Goal: Transaction & Acquisition: Book appointment/travel/reservation

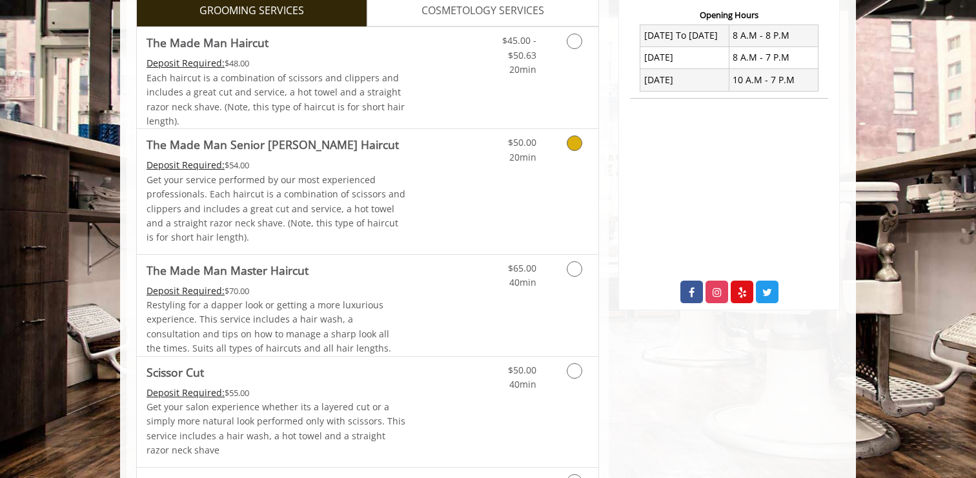
scroll to position [498, 0]
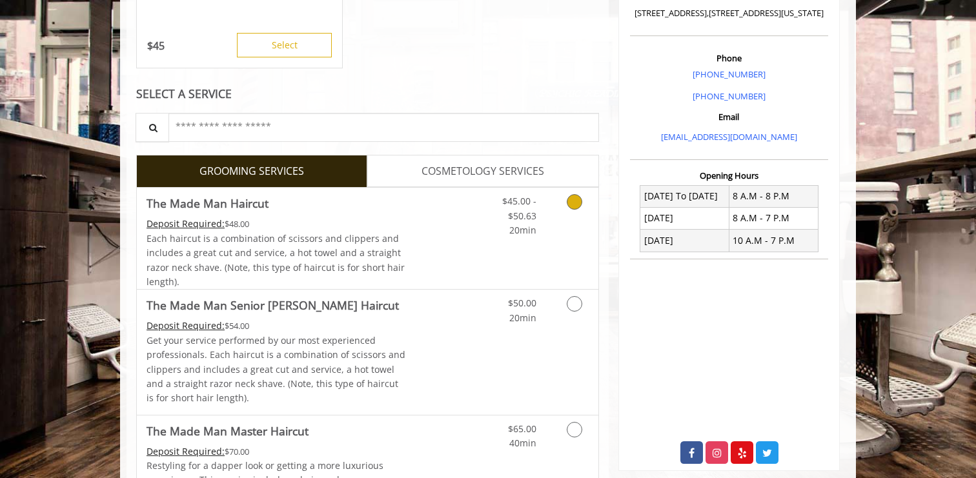
click at [575, 217] on link "Grooming services" at bounding box center [572, 213] width 33 height 50
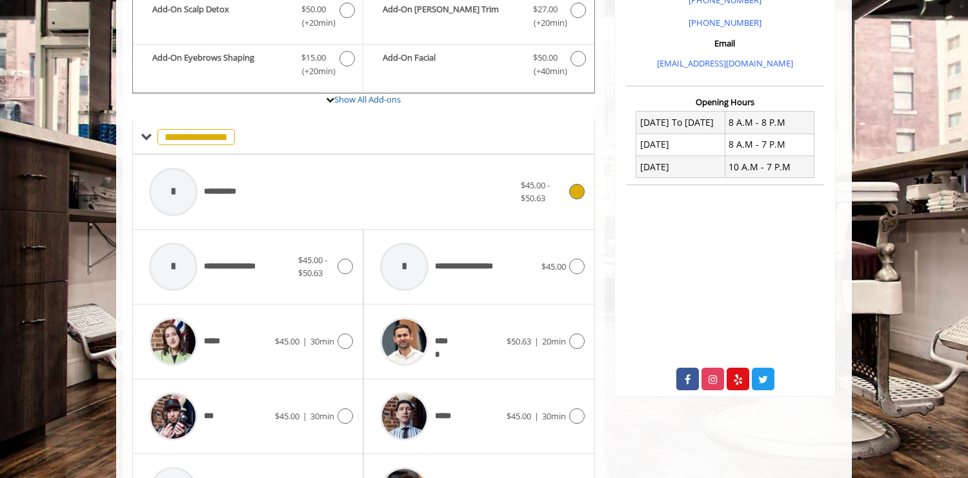
click at [448, 206] on div "**********" at bounding box center [332, 191] width 378 height 61
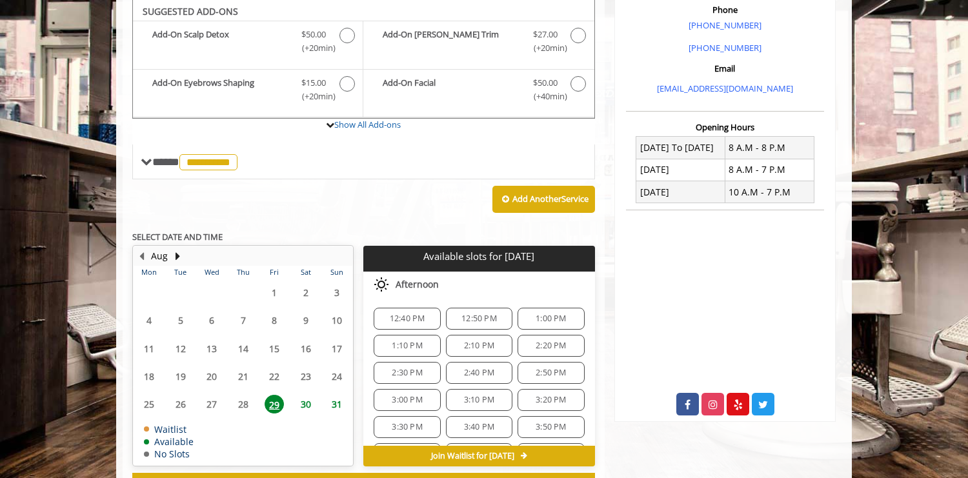
scroll to position [436, 0]
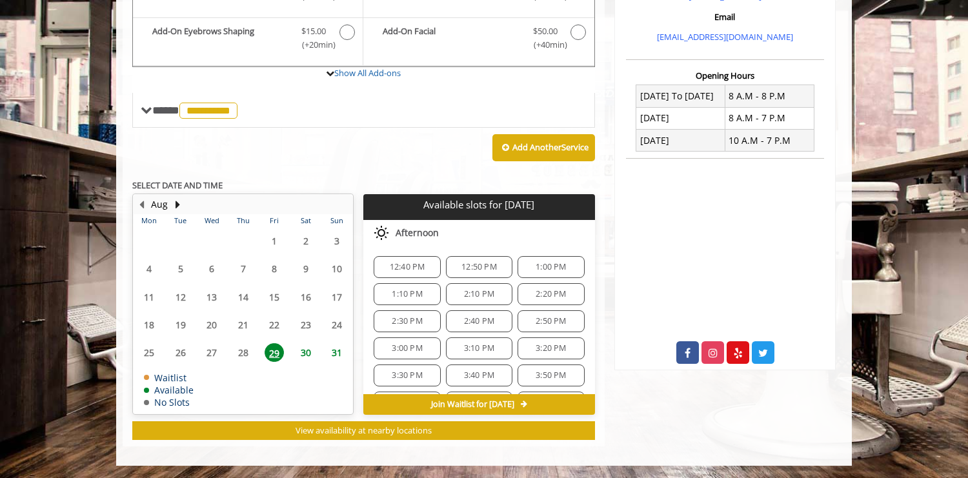
click at [336, 353] on span "31" at bounding box center [336, 352] width 19 height 19
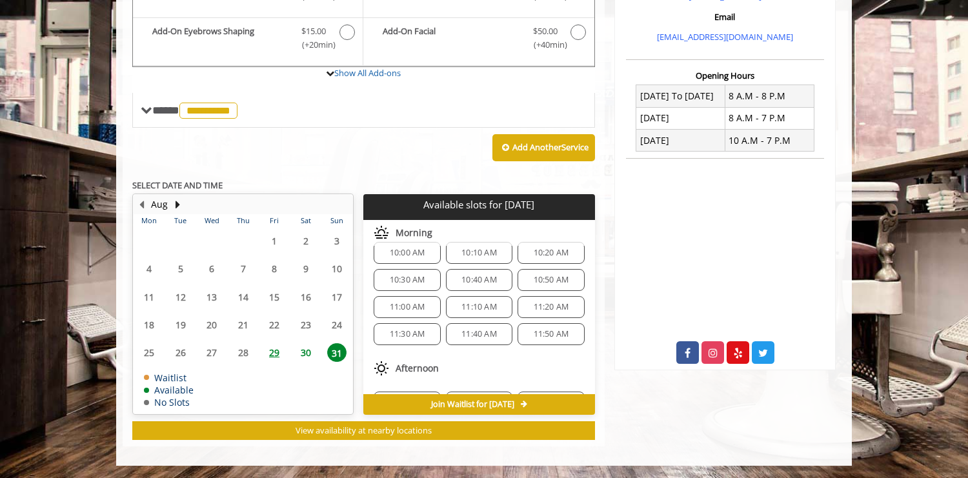
scroll to position [0, 0]
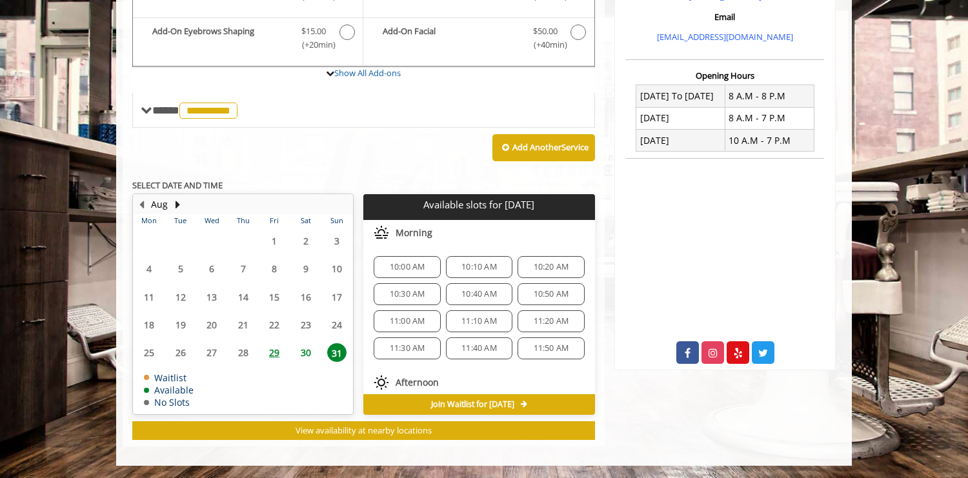
click at [401, 297] on span "10:30 AM" at bounding box center [407, 294] width 35 height 10
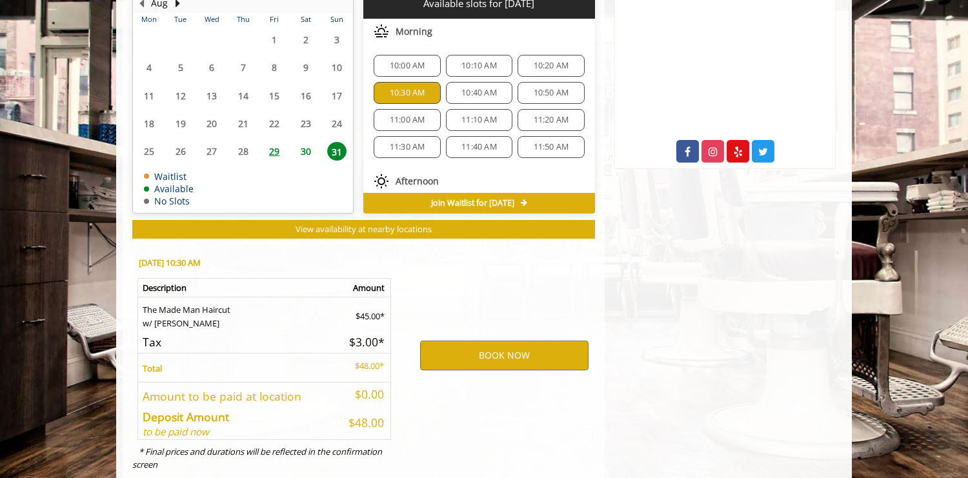
scroll to position [669, 0]
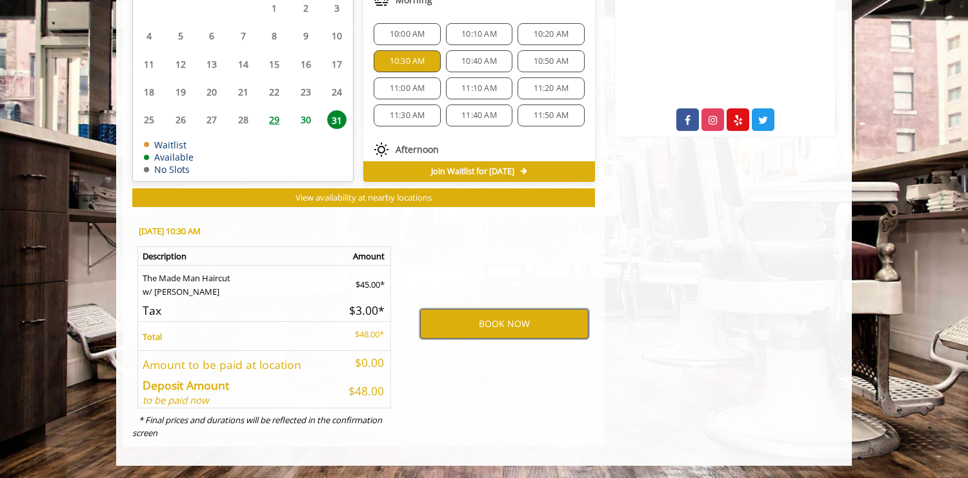
click at [488, 323] on button "BOOK NOW" at bounding box center [504, 324] width 168 height 30
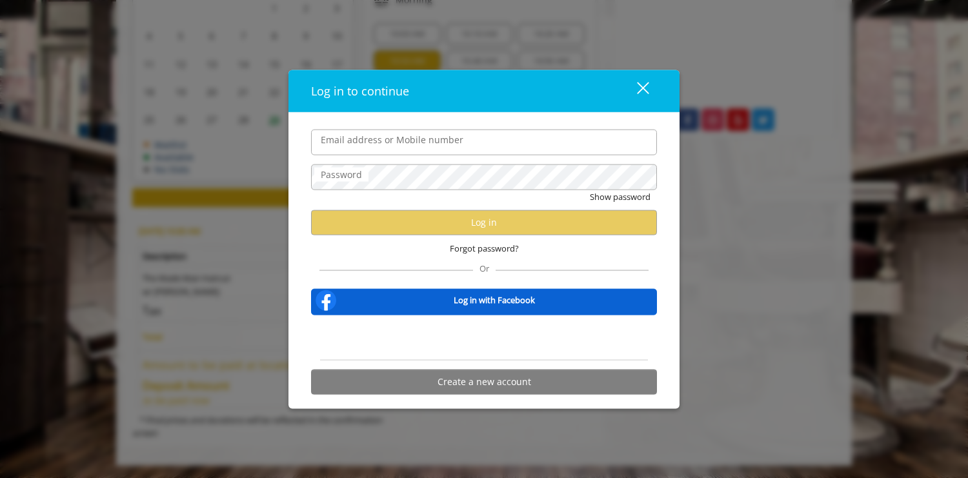
click at [404, 146] on input "Email address or Mobile number" at bounding box center [484, 142] width 346 height 26
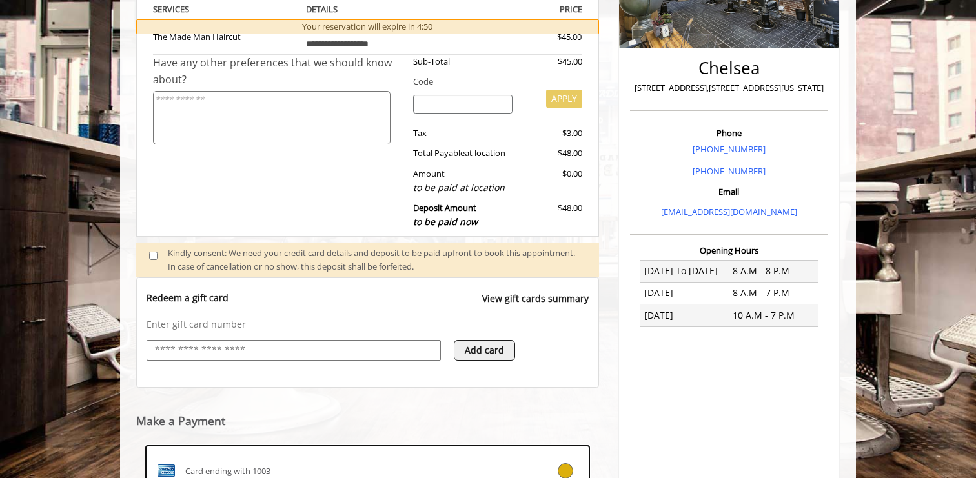
scroll to position [260, 0]
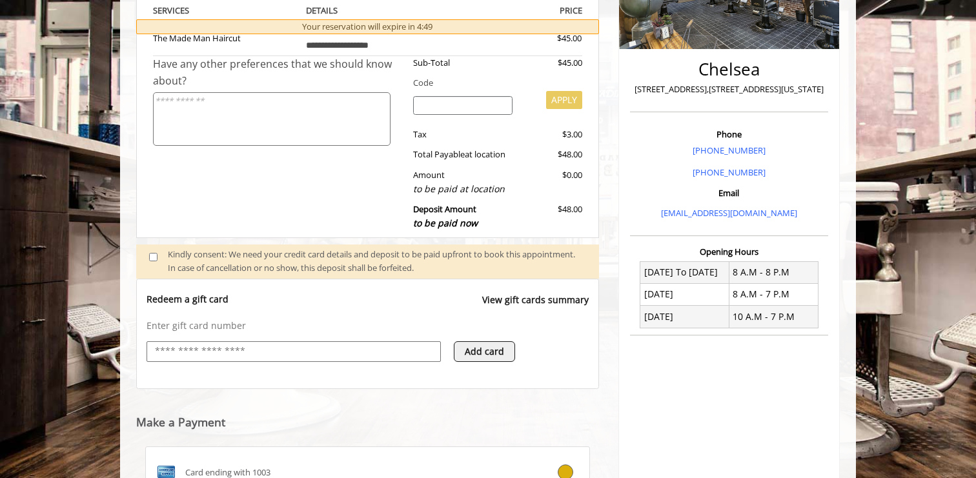
click at [757, 92] on p "[STREET_ADDRESS],[STREET_ADDRESS][US_STATE]" at bounding box center [729, 90] width 192 height 14
copy div "[STREET_ADDRESS],[STREET_ADDRESS][US_STATE]"
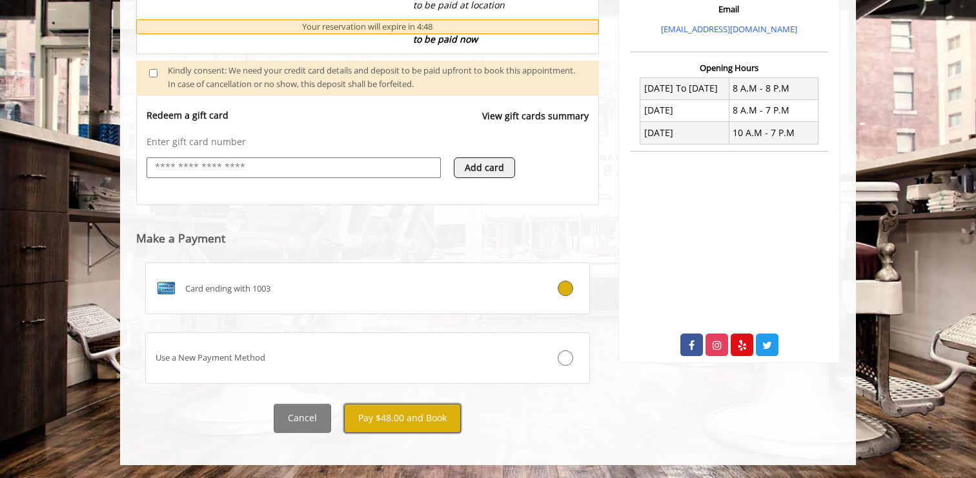
click at [397, 422] on button "Pay $48.00 and Book" at bounding box center [402, 418] width 117 height 29
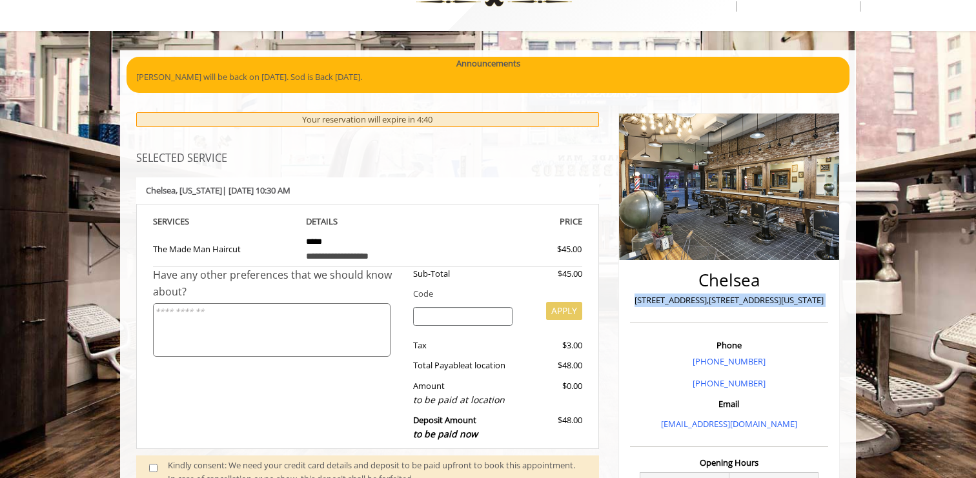
scroll to position [0, 0]
